Goal: Task Accomplishment & Management: Complete application form

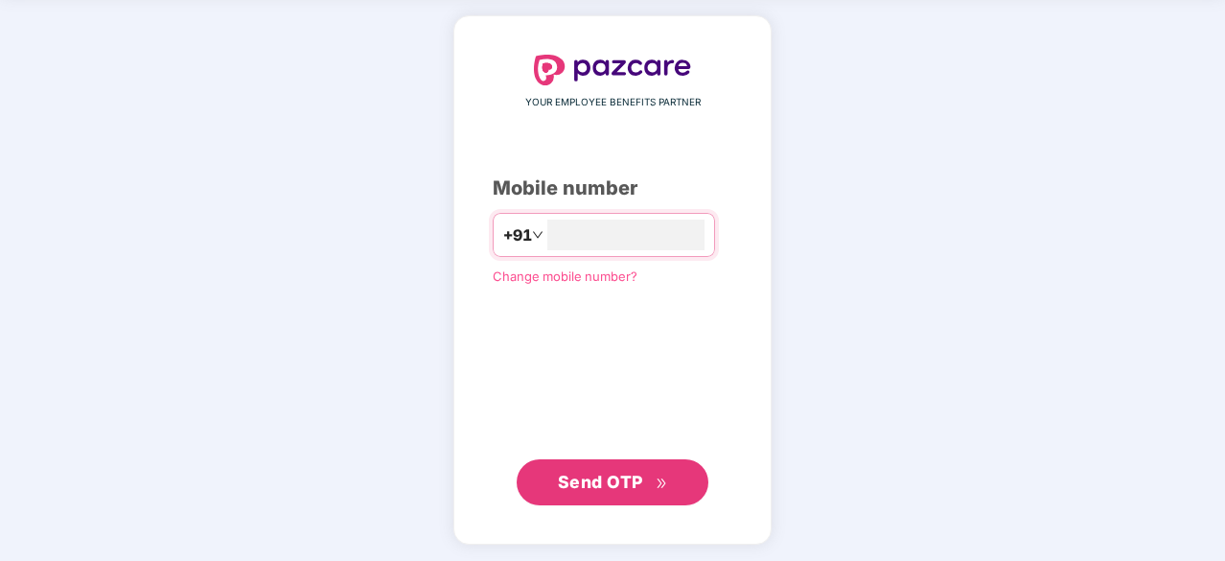
type input "**********"
click at [565, 478] on span "Send OTP" at bounding box center [600, 480] width 85 height 20
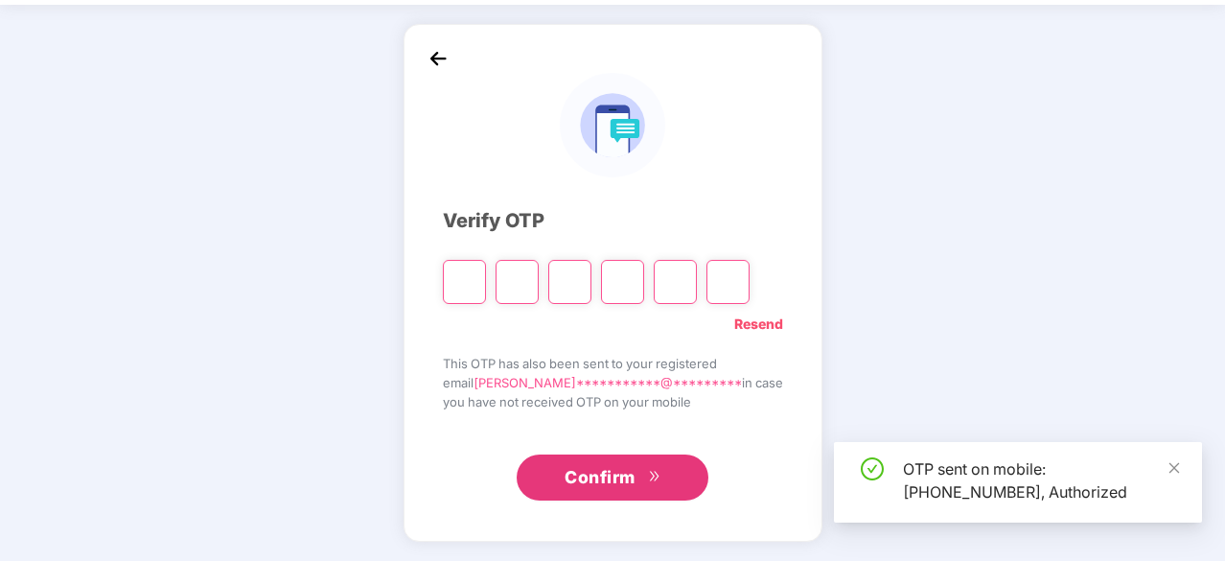
scroll to position [63, 0]
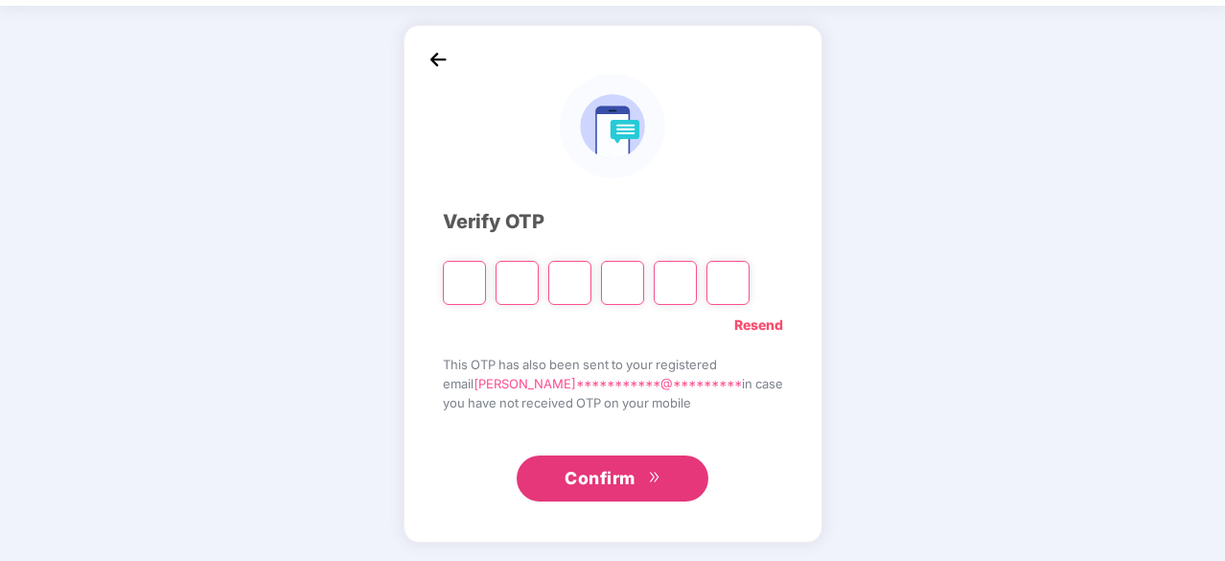
type input "*"
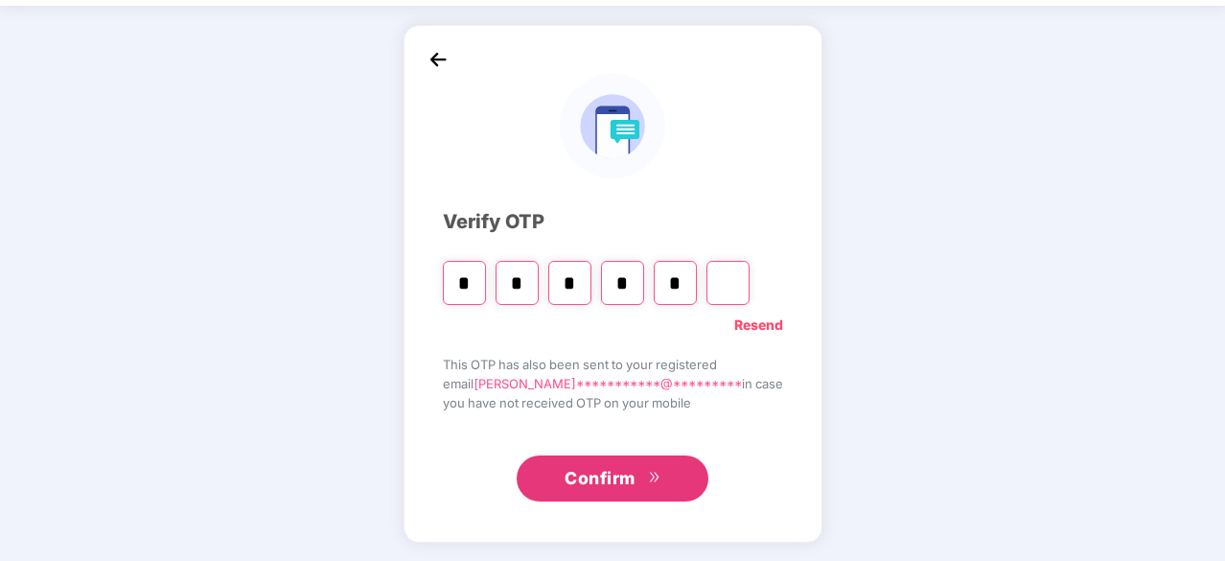
type input "*"
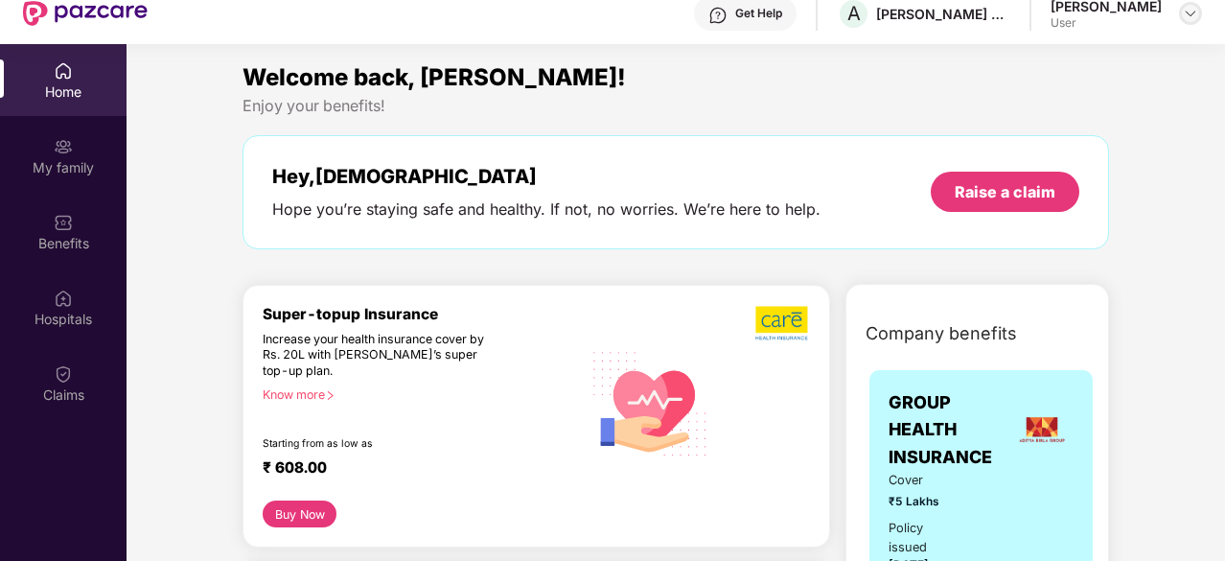
click at [1197, 18] on img at bounding box center [1190, 13] width 15 height 15
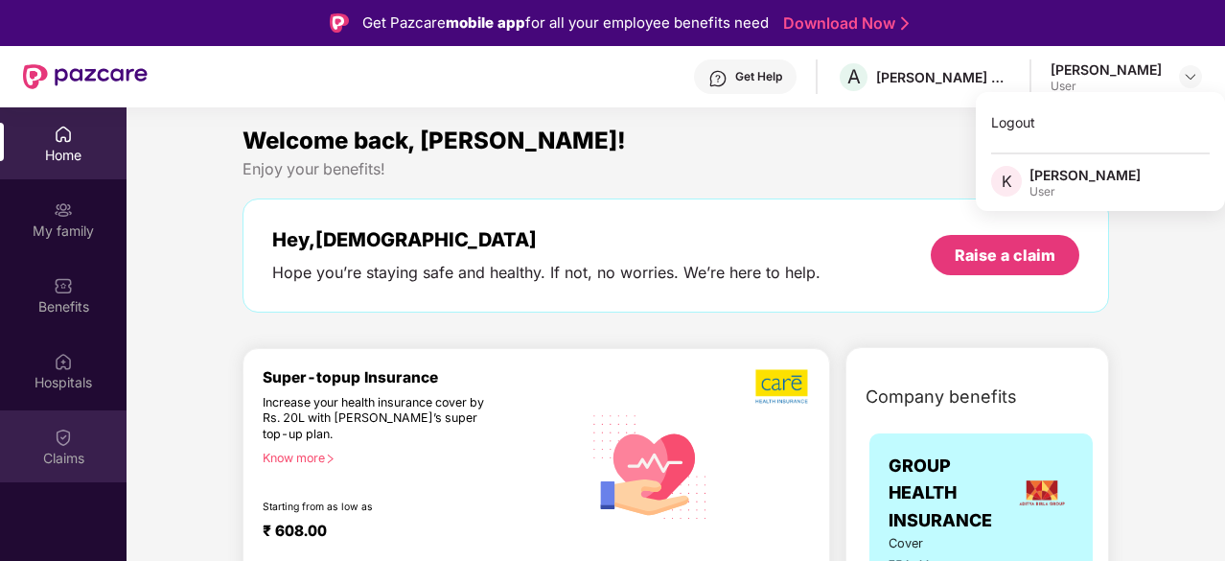
click at [60, 450] on div "Claims" at bounding box center [63, 458] width 127 height 19
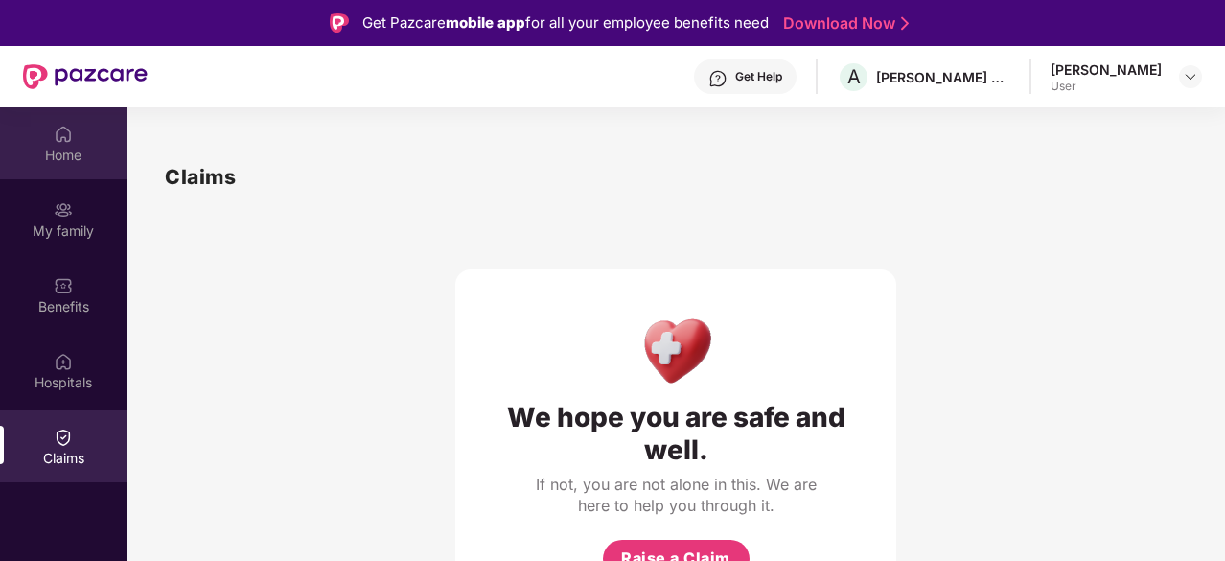
click at [64, 159] on div "Home" at bounding box center [63, 155] width 127 height 19
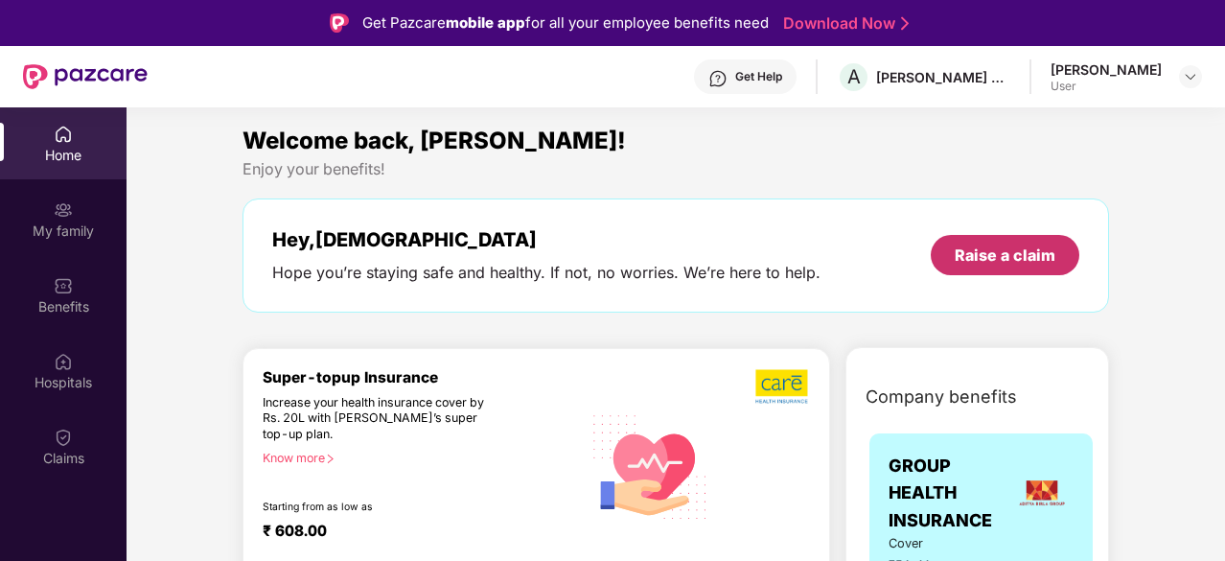
click at [966, 248] on div "Raise a claim" at bounding box center [1005, 255] width 101 height 21
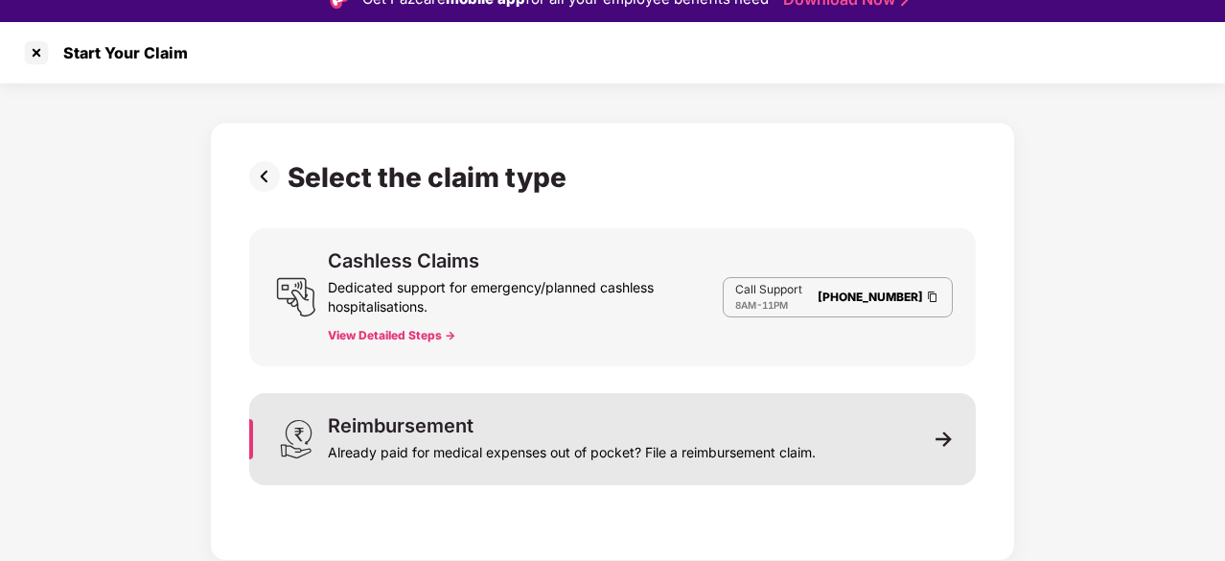
scroll to position [46, 0]
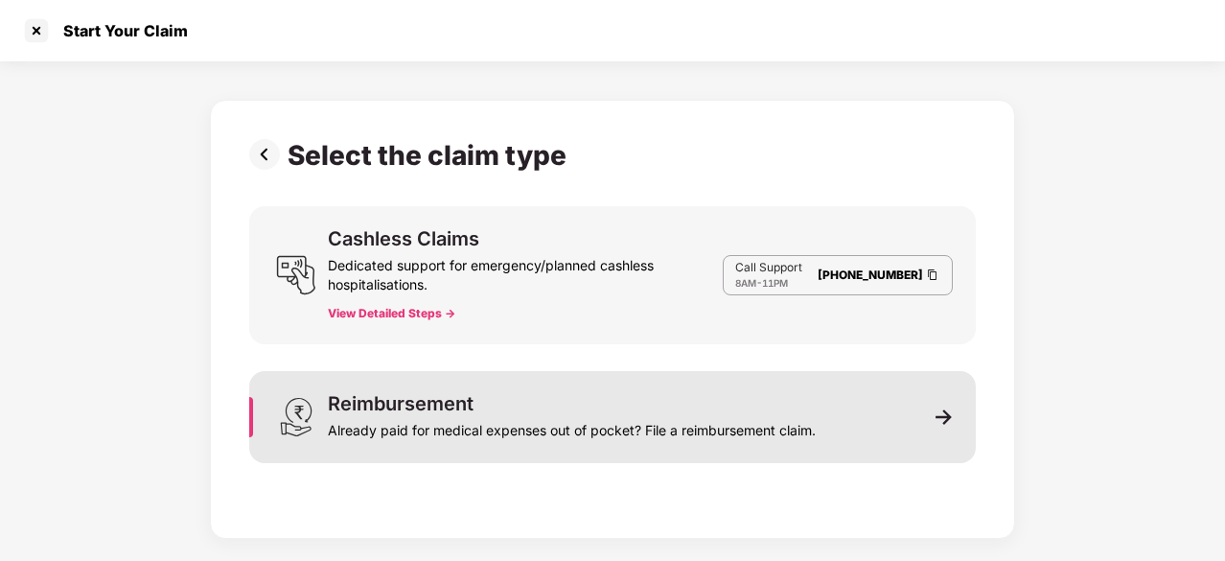
click at [946, 413] on img at bounding box center [944, 416] width 17 height 17
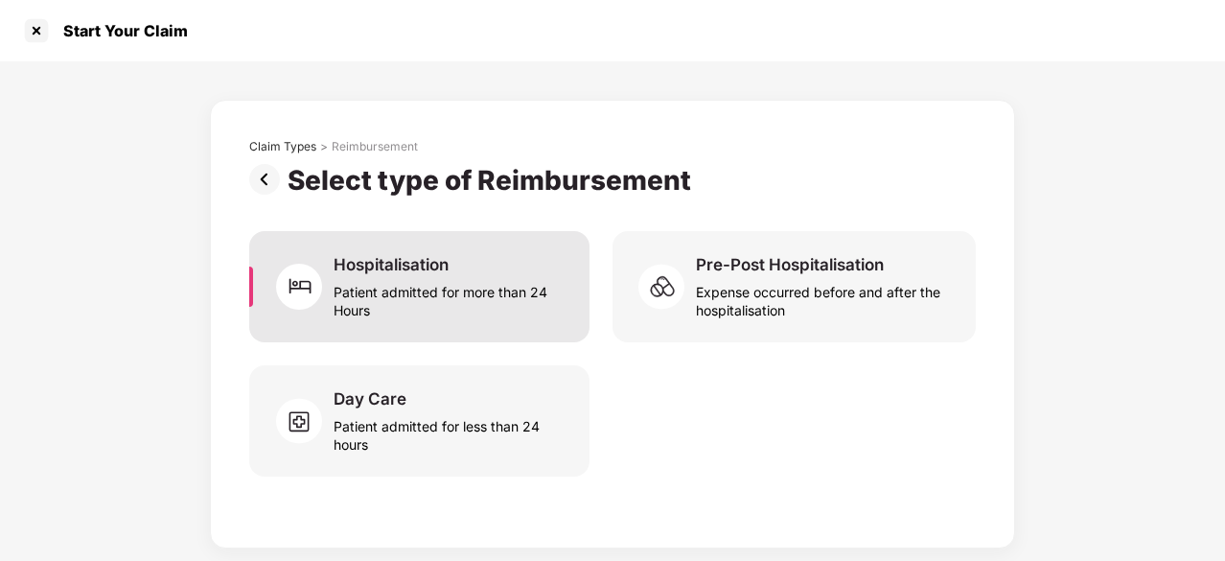
click at [437, 302] on div "Patient admitted for more than 24 Hours" at bounding box center [450, 297] width 233 height 44
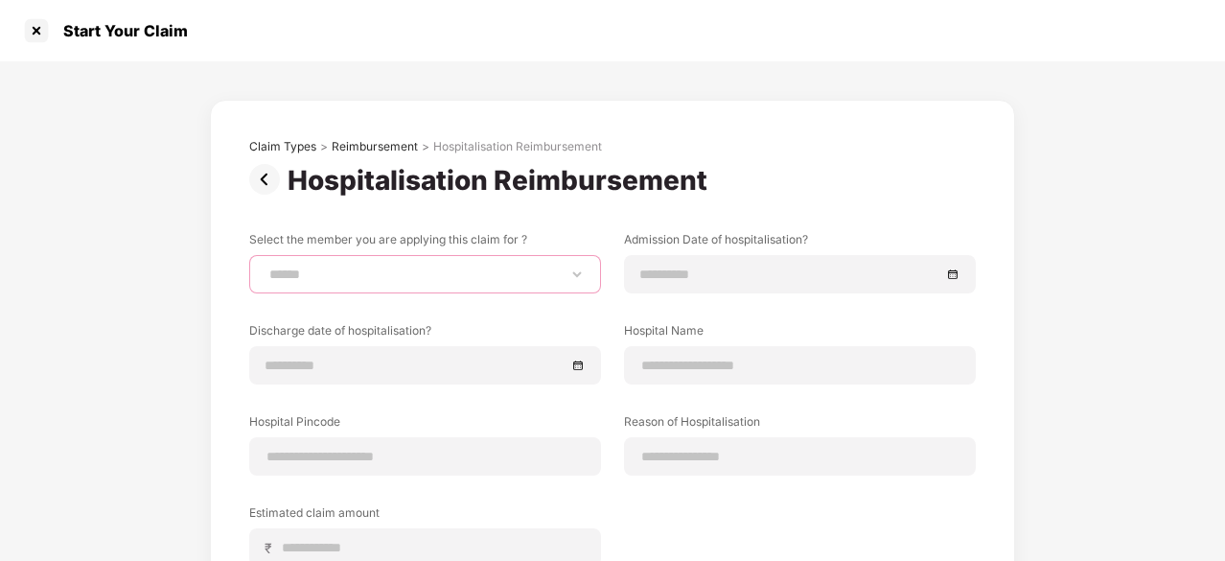
click at [572, 271] on select "**********" at bounding box center [425, 274] width 319 height 15
click at [581, 277] on select "**********" at bounding box center [425, 274] width 319 height 15
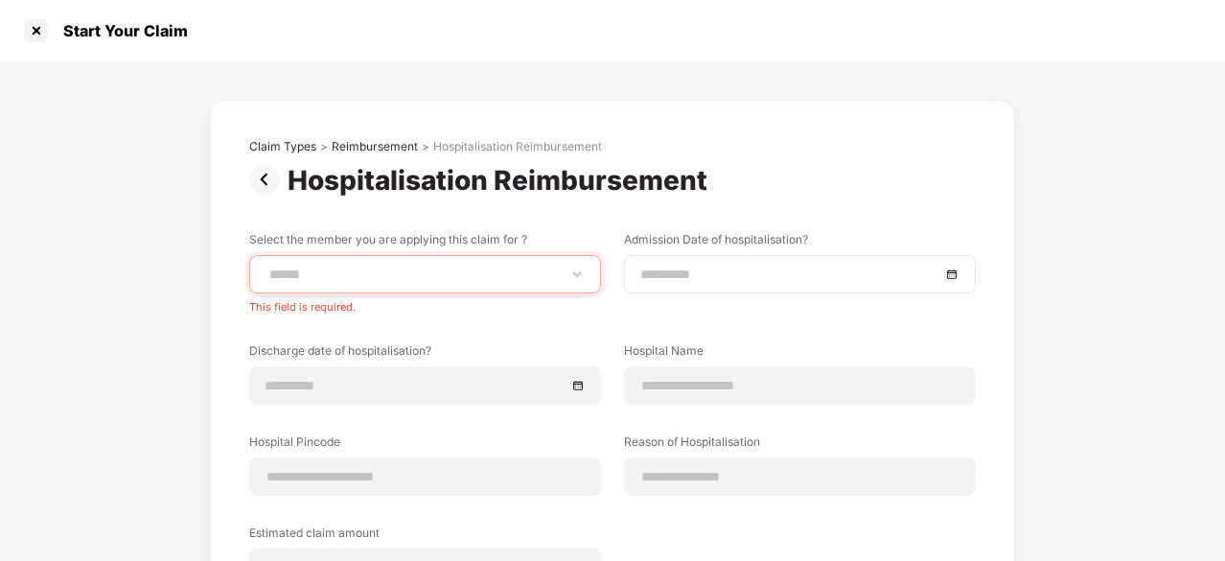
click at [949, 277] on div at bounding box center [800, 274] width 319 height 21
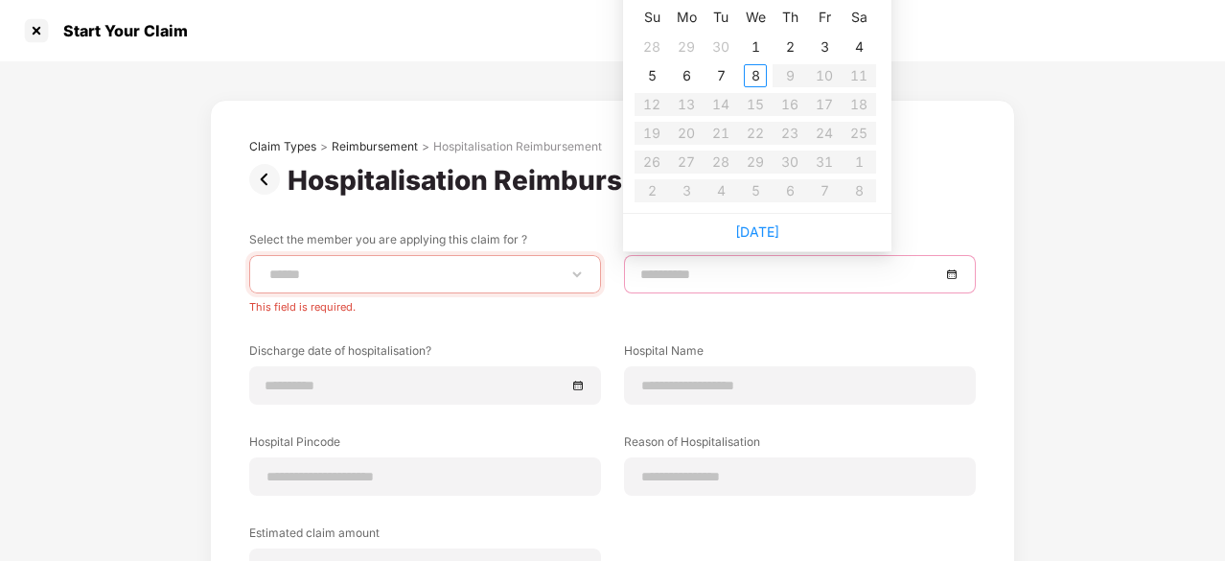
click at [949, 277] on div at bounding box center [800, 274] width 319 height 21
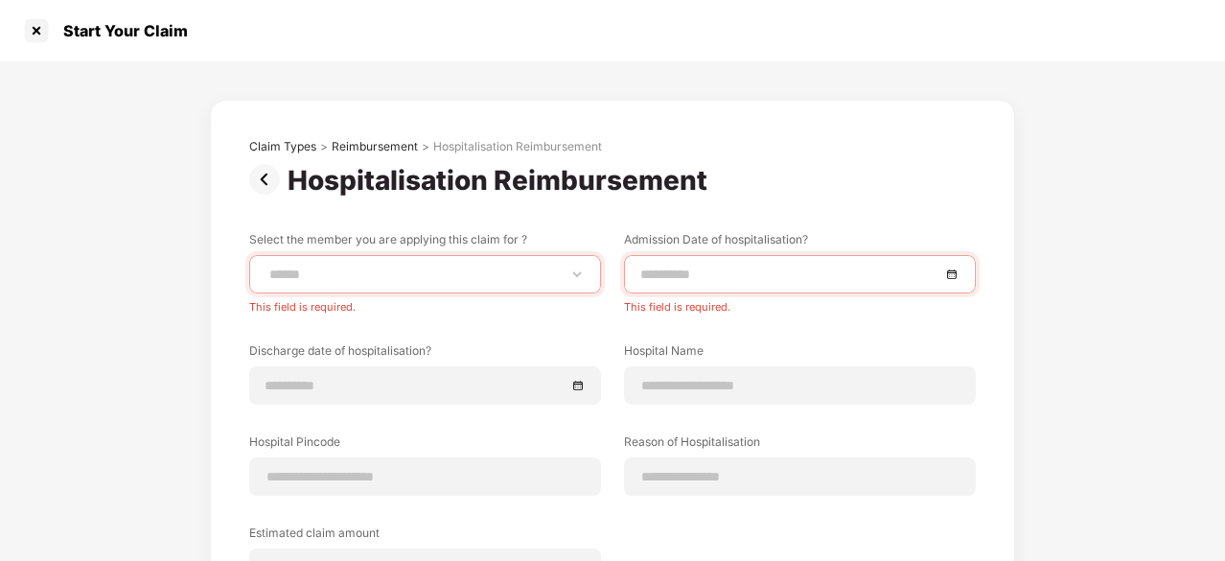
click at [398, 441] on label "Hospital Pincode" at bounding box center [425, 445] width 352 height 24
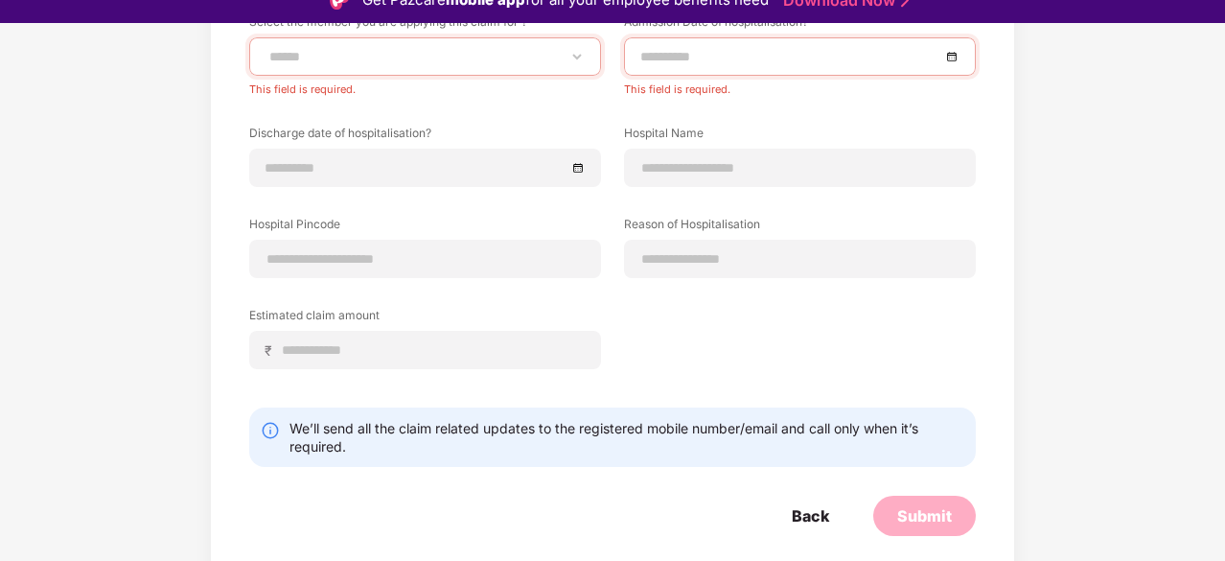
scroll to position [46, 0]
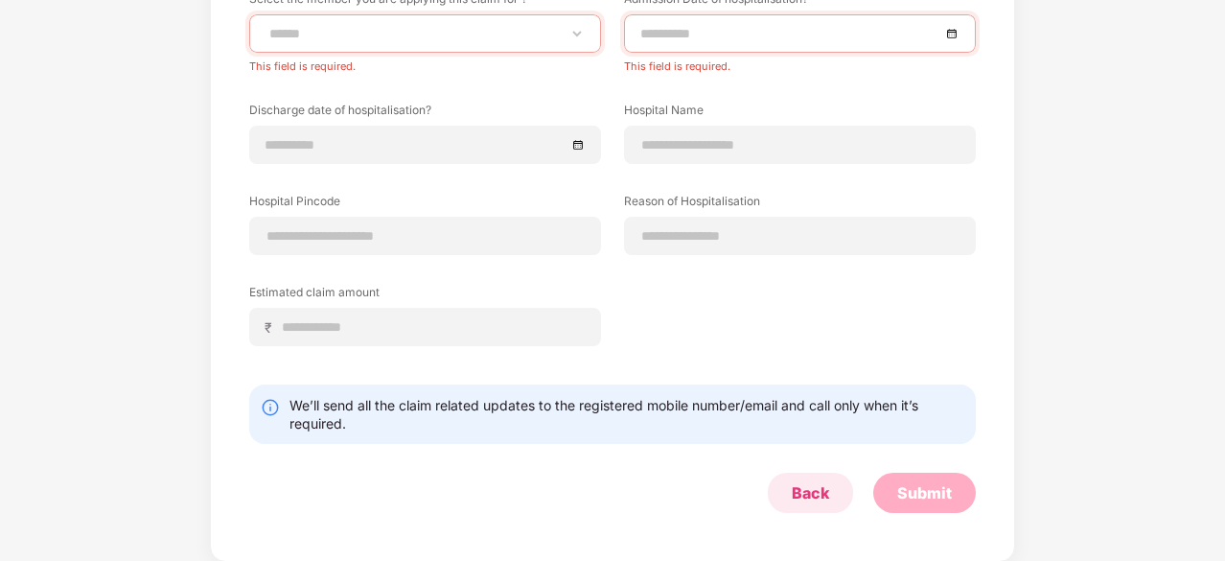
click at [806, 489] on div "Back" at bounding box center [810, 492] width 37 height 21
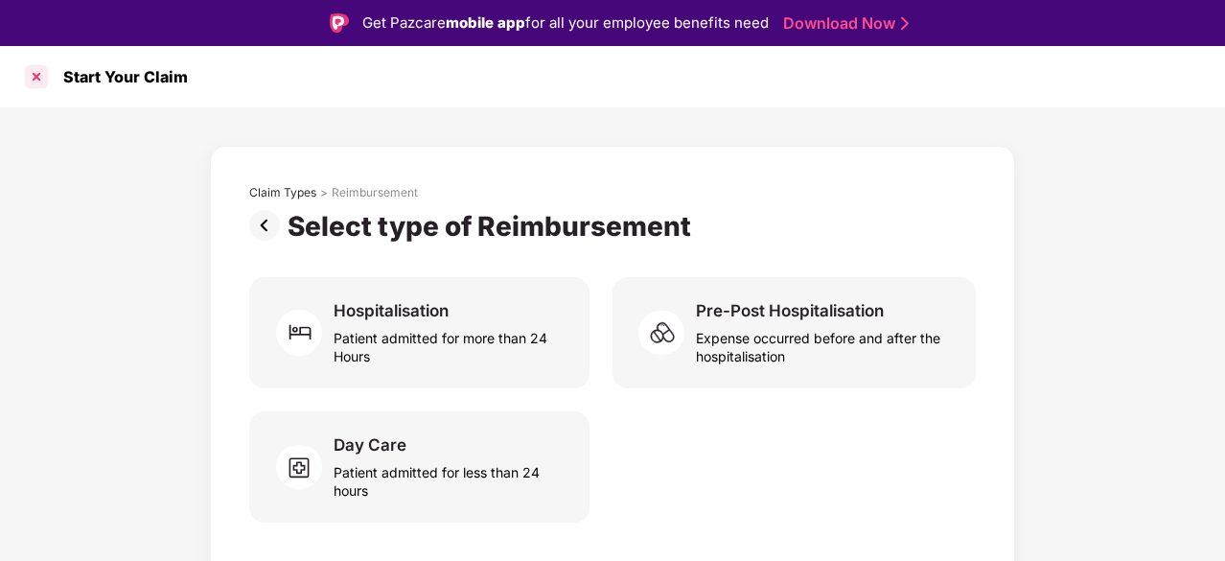
click at [39, 88] on div at bounding box center [36, 76] width 31 height 31
